Goal: Transaction & Acquisition: Download file/media

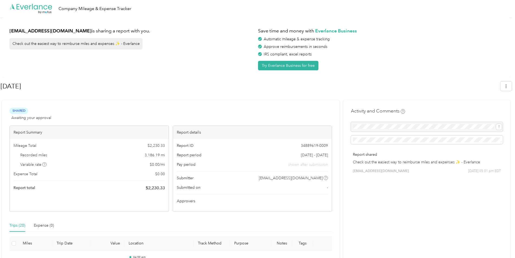
drag, startPoint x: 0, startPoint y: 0, endPoint x: 387, endPoint y: 59, distance: 391.6
click at [387, 59] on div "Save time and money with Everlance Business Automatic mileage & expense trackin…" at bounding box center [380, 47] width 245 height 45
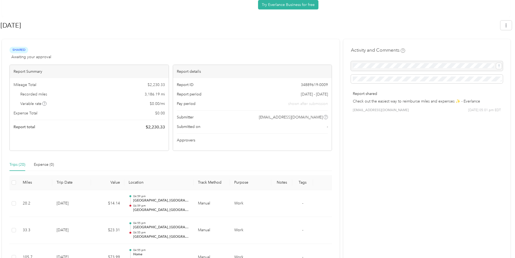
scroll to position [27, 0]
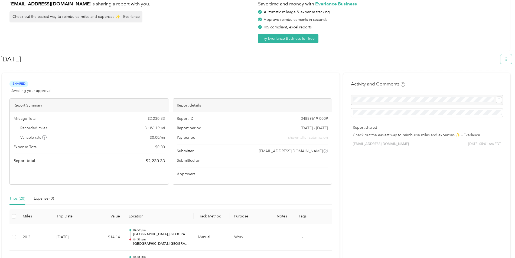
click at [508, 61] on icon "button" at bounding box center [506, 59] width 4 height 4
click at [494, 82] on span "Download" at bounding box center [493, 85] width 18 height 6
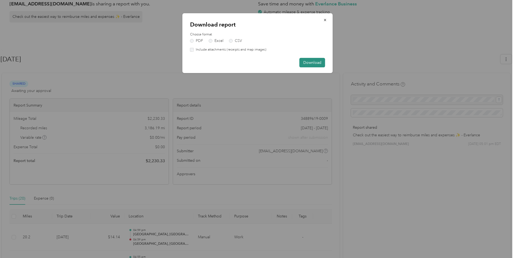
click at [319, 63] on button "Download" at bounding box center [312, 62] width 26 height 9
